Goal: Task Accomplishment & Management: Complete application form

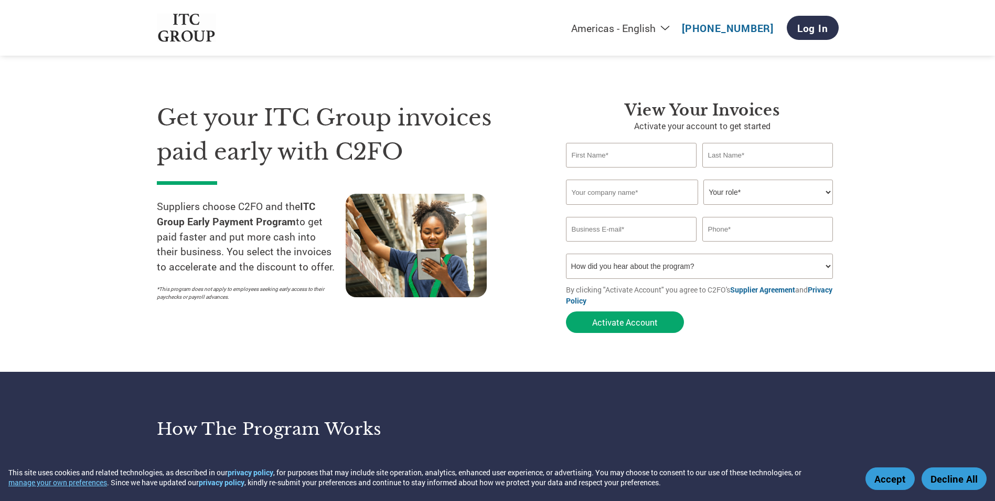
click at [618, 163] on input "text" at bounding box center [631, 155] width 131 height 25
click at [899, 174] on section "Get your ITC Group invoices paid early with C2FO Suppliers choose C2FO and the …" at bounding box center [497, 206] width 995 height 329
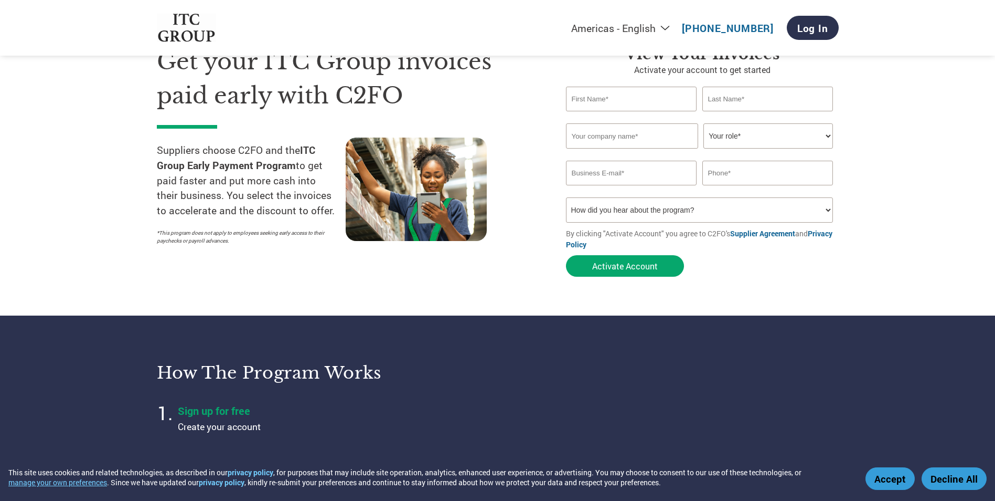
scroll to position [52, 0]
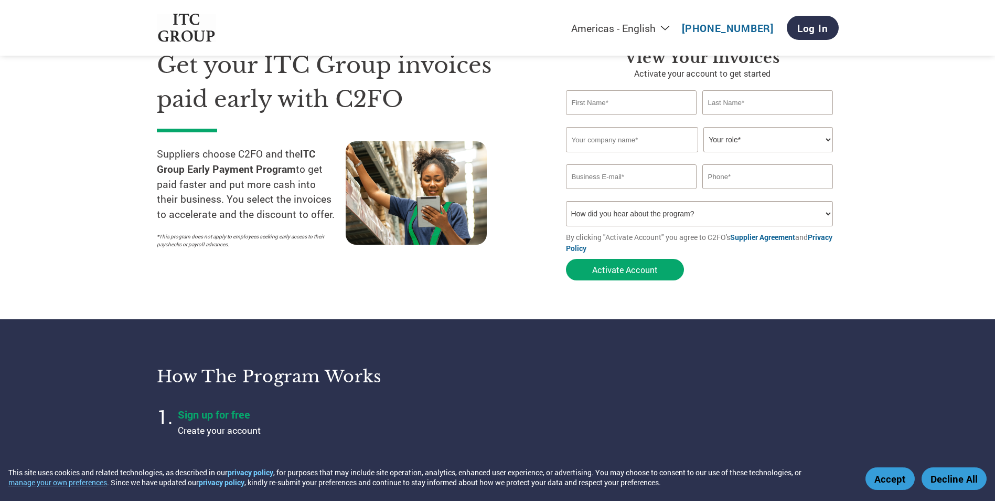
click at [600, 110] on input "text" at bounding box center [631, 102] width 131 height 25
click at [928, 148] on section "Get your ITC Group invoices paid early with C2FO Suppliers choose C2FO and the …" at bounding box center [497, 154] width 995 height 329
click at [633, 102] on input "text" at bounding box center [631, 102] width 131 height 25
type input "Mr. Manish"
type input "Ratadia"
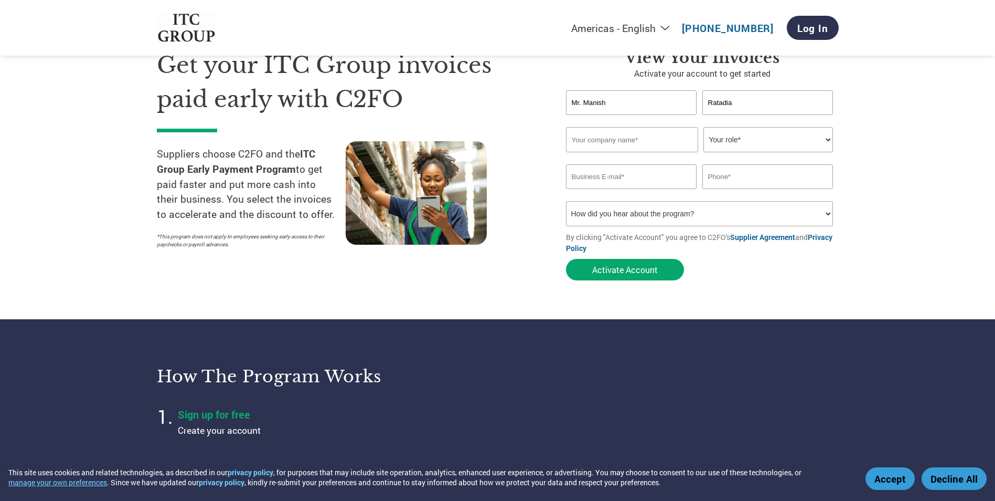
click at [620, 141] on input "text" at bounding box center [632, 139] width 132 height 25
click at [520, 176] on div at bounding box center [440, 197] width 189 height 112
click at [614, 139] on input "text" at bounding box center [632, 139] width 132 height 25
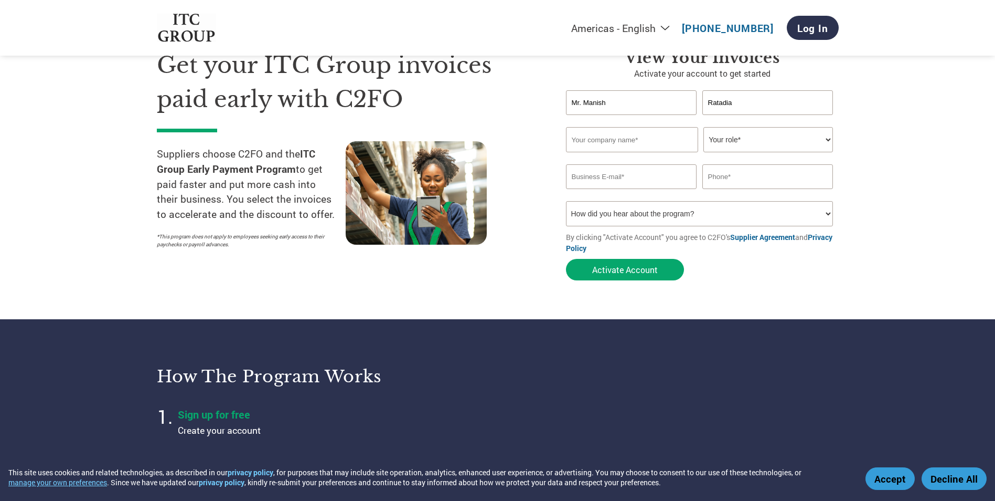
paste input "SUMAN ELECTRIC UDYOGS PVT. LTD."
type input "SUMAN ELECTRIC UDYOGS PVT. LTD."
click at [732, 138] on select "Your role* CFO Controller Credit Manager Finance Director Treasurer CEO Preside…" at bounding box center [769, 139] width 130 height 25
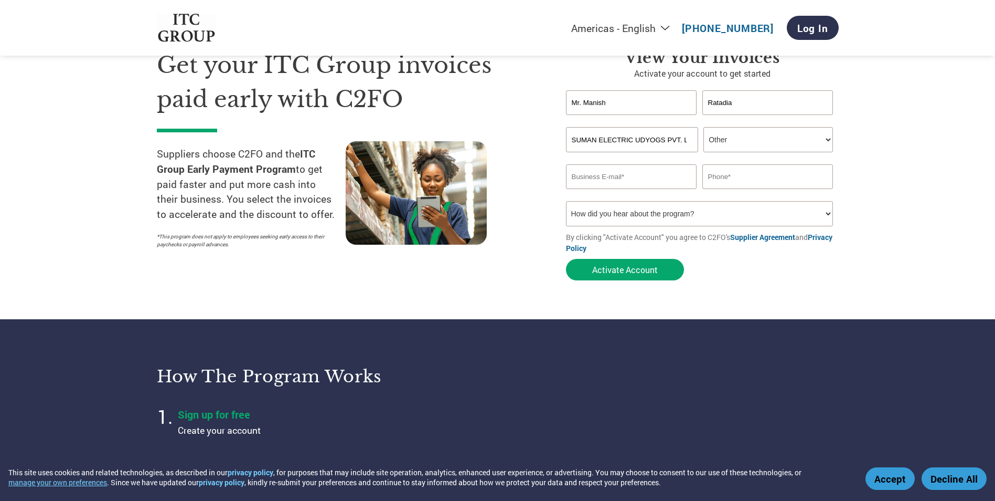
click at [704, 127] on select "Your role* CFO Controller Credit Manager Finance Director Treasurer CEO Preside…" at bounding box center [769, 139] width 130 height 25
click at [730, 137] on select "Your role* CFO Controller Credit Manager Finance Director Treasurer CEO Preside…" at bounding box center [769, 139] width 130 height 25
select select "CEO"
click at [704, 127] on select "Your role* CFO Controller Credit Manager Finance Director Treasurer CEO Preside…" at bounding box center [769, 139] width 130 height 25
click at [633, 175] on input "email" at bounding box center [631, 176] width 131 height 25
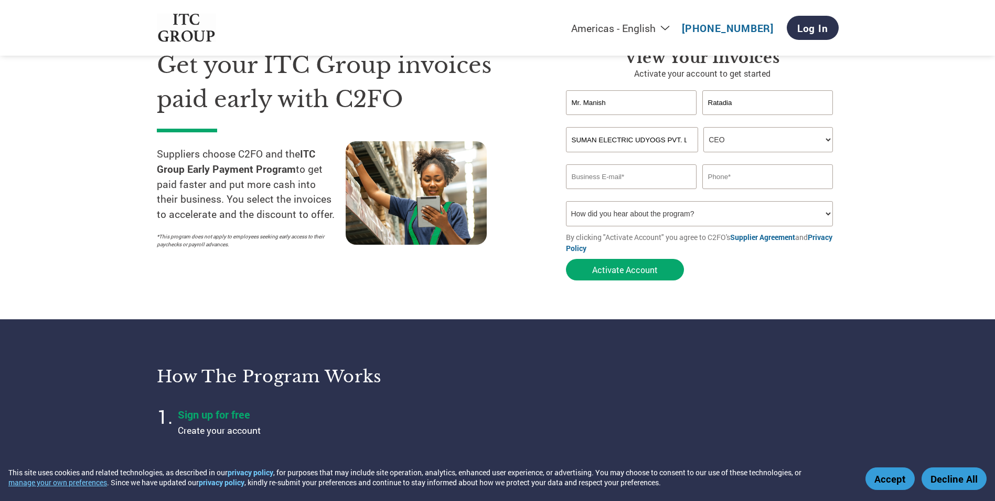
type input "[EMAIL_ADDRESS][DOMAIN_NAME]"
type input "09590376643"
click at [764, 177] on input "09590376643" at bounding box center [767, 176] width 131 height 25
click at [931, 141] on section "Get your ITC Group invoices paid early with C2FO Suppliers choose C2FO and the …" at bounding box center [497, 154] width 995 height 329
click at [638, 215] on select "How did you hear about the program? Received a letter Email Social Media Online…" at bounding box center [700, 213] width 268 height 25
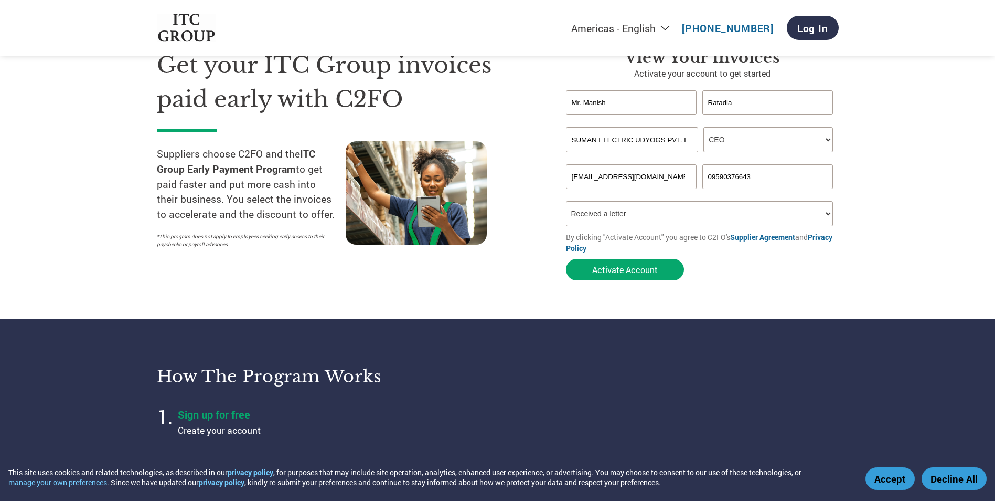
click at [566, 201] on select "How did you hear about the program? Received a letter Email Social Media Online…" at bounding box center [700, 213] width 268 height 25
click at [649, 218] on select "How did you hear about the program? Received a letter Email Social Media Online…" at bounding box center [700, 213] width 268 height 25
select select "Email"
click at [566, 201] on select "How did you hear about the program? Received a letter Email Social Media Online…" at bounding box center [700, 213] width 268 height 25
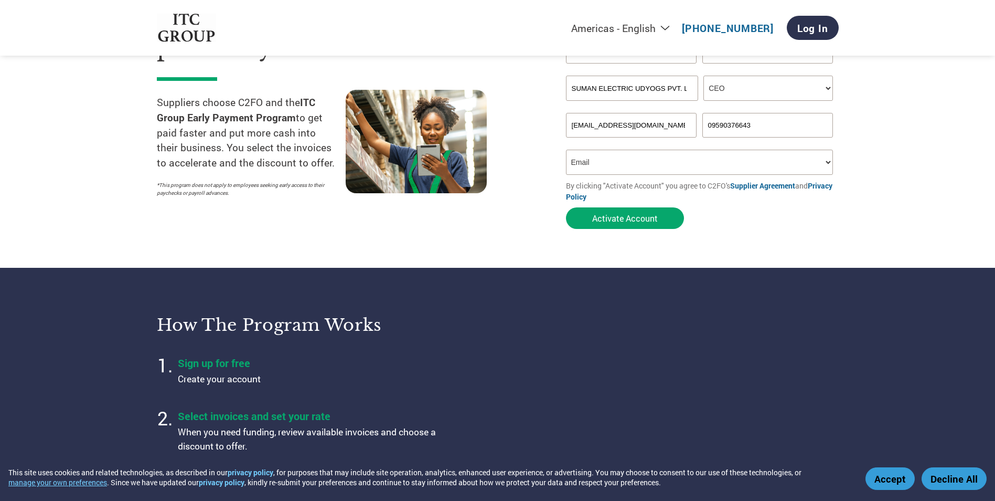
scroll to position [105, 0]
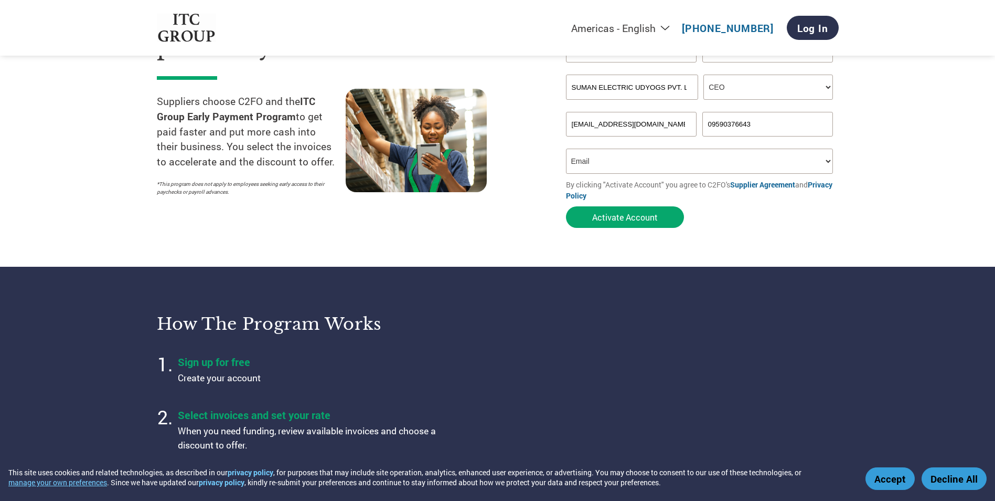
click at [768, 93] on select "Your role* CFO Controller Credit Manager Finance Director Treasurer CEO Preside…" at bounding box center [769, 86] width 130 height 25
select select "OWNER_FOUNDER"
click at [704, 74] on select "Your role* CFO Controller Credit Manager Finance Director Treasurer CEO Preside…" at bounding box center [769, 86] width 130 height 25
click at [655, 165] on select "How did you hear about the program? Received a letter Email Social Media Online…" at bounding box center [700, 160] width 268 height 25
click at [566, 148] on select "How did you hear about the program? Received a letter Email Social Media Online…" at bounding box center [700, 160] width 268 height 25
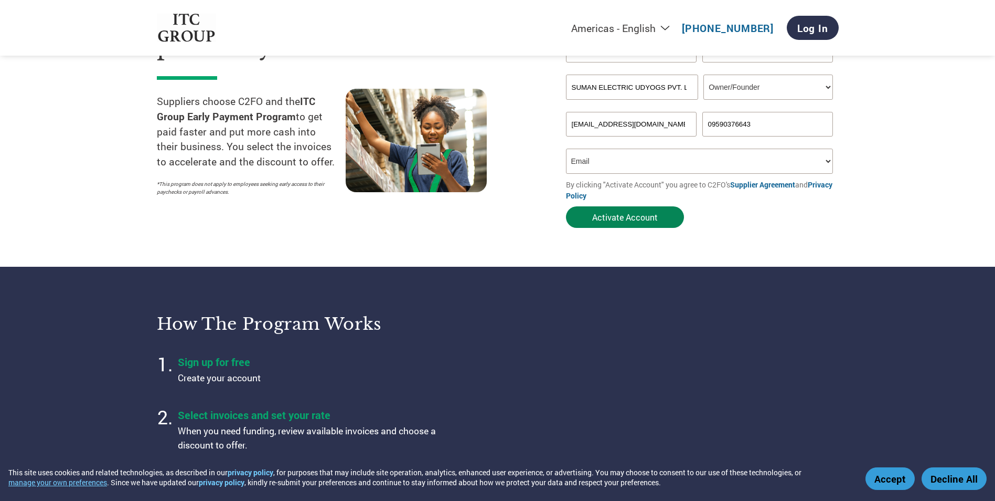
click at [623, 220] on button "Activate Account" at bounding box center [625, 217] width 118 height 22
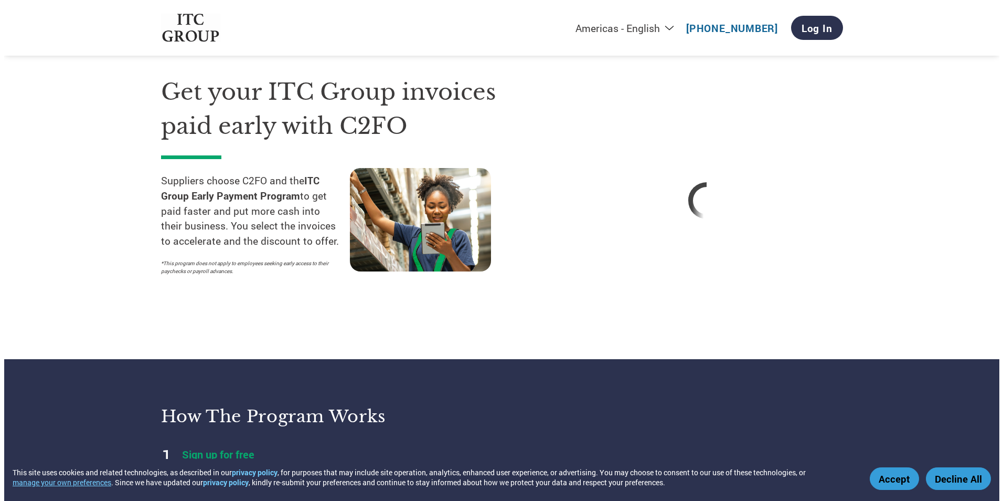
scroll to position [0, 0]
